Goal: Find specific page/section: Find specific page/section

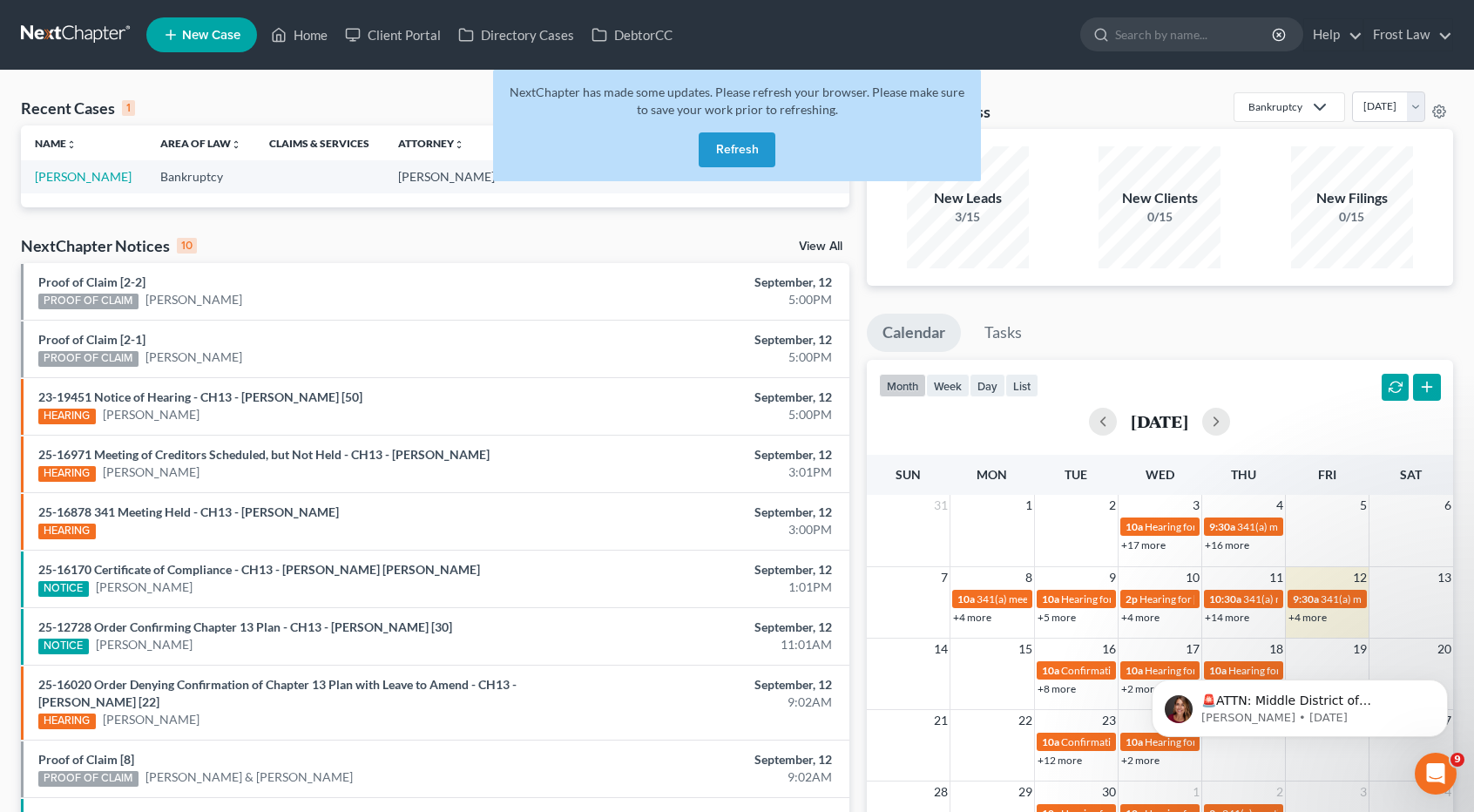
click at [740, 152] on button "Refresh" at bounding box center [737, 150] width 77 height 35
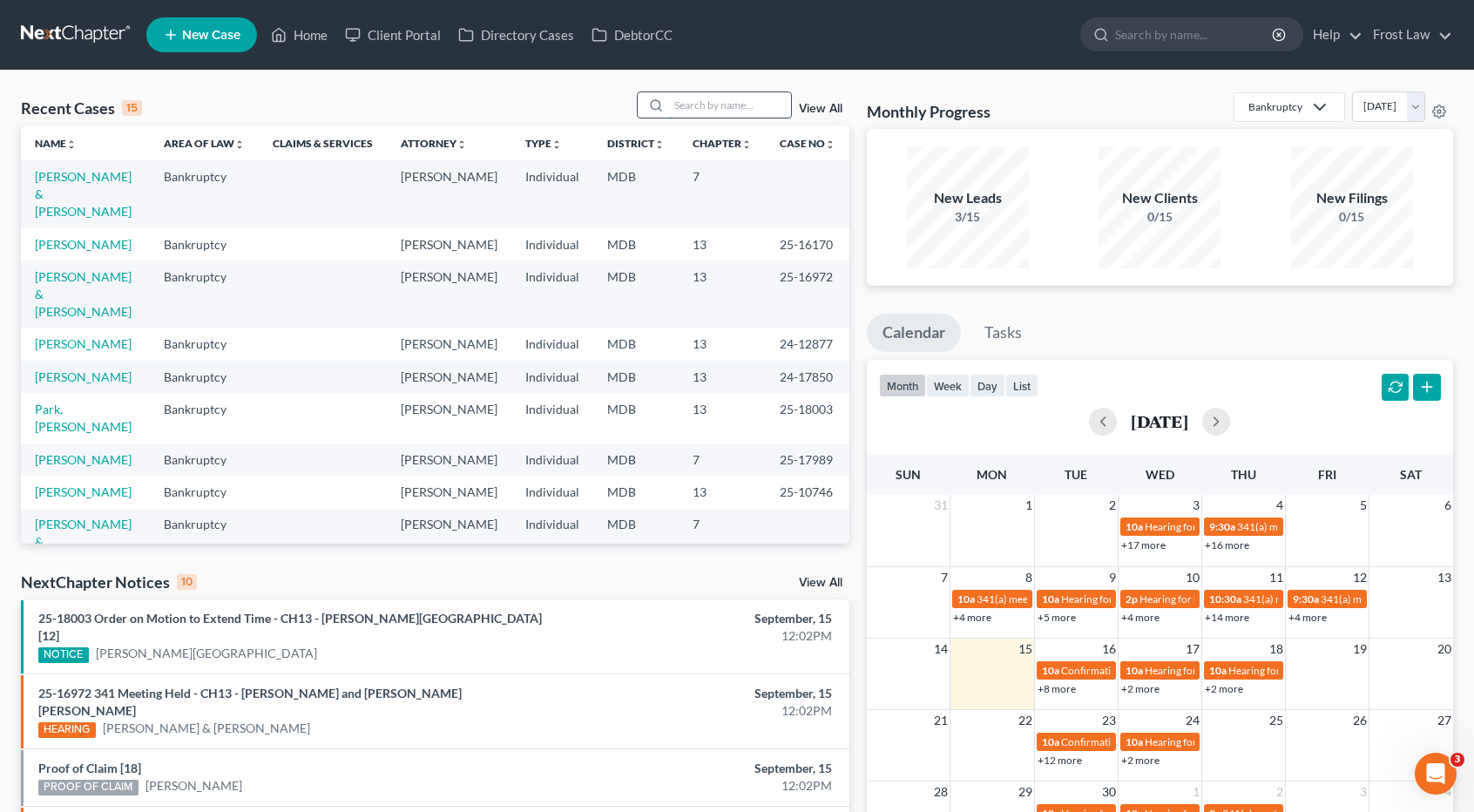
click at [707, 109] on input "search" at bounding box center [729, 105] width 122 height 26
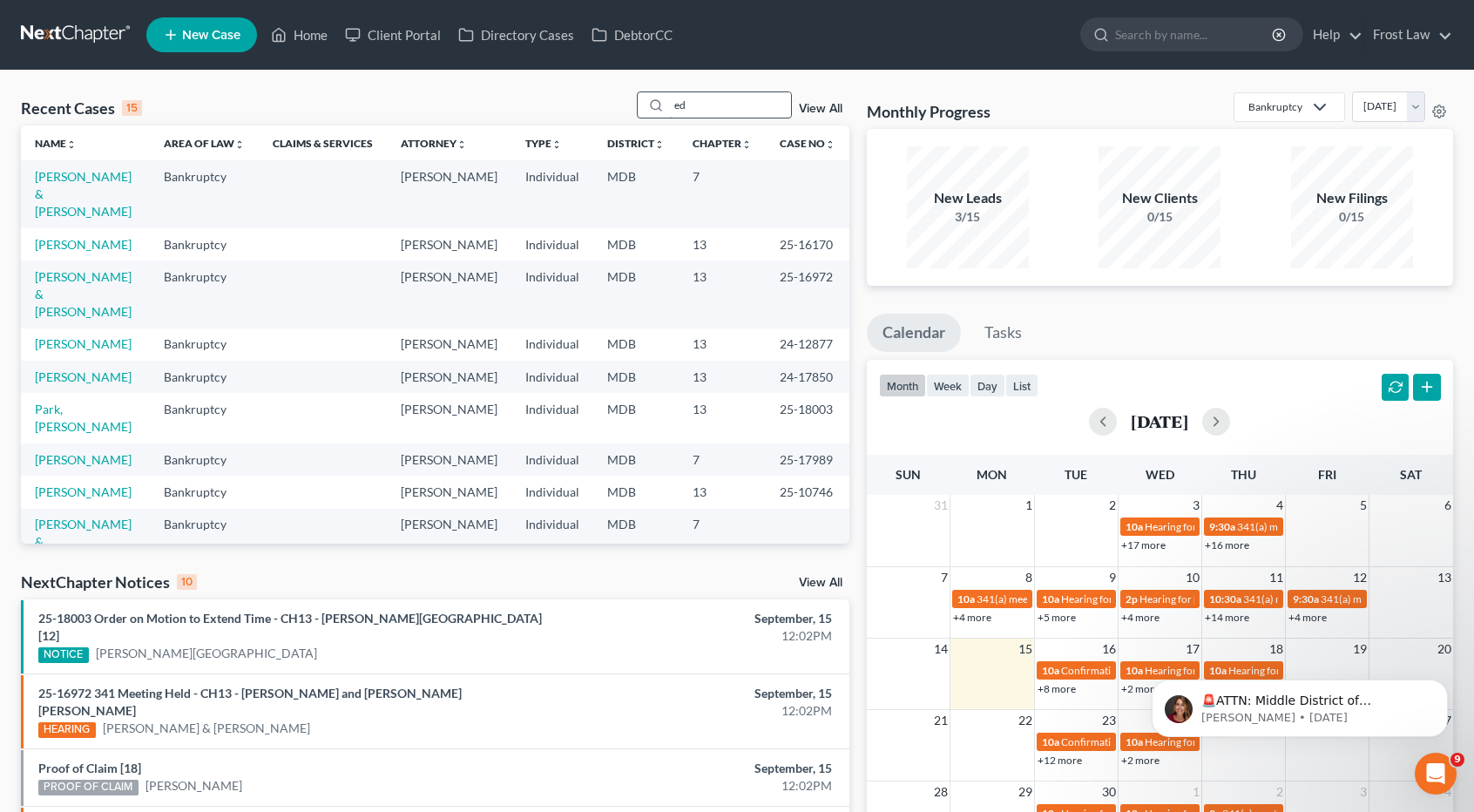
type input "e"
click at [96, 38] on link at bounding box center [77, 35] width 111 height 31
